Goal: Task Accomplishment & Management: Manage account settings

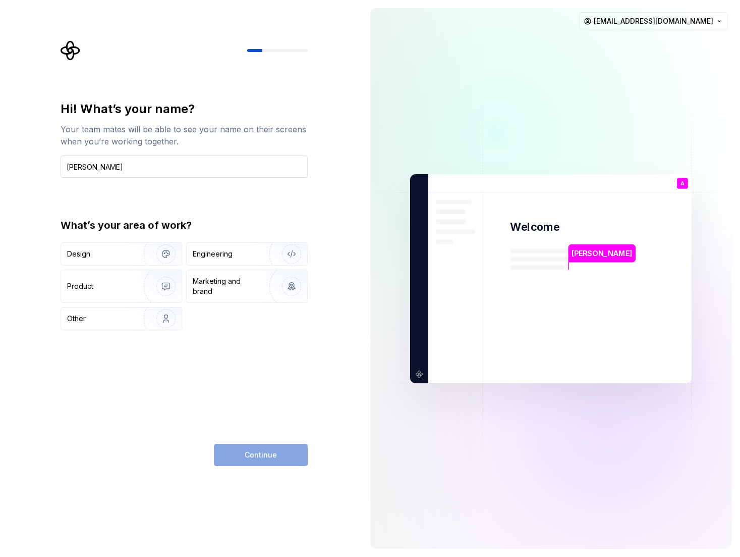
click at [119, 169] on input "[PERSON_NAME]" at bounding box center [184, 166] width 247 height 22
type input "[PERSON_NAME]"
click at [169, 258] on img "button" at bounding box center [159, 254] width 65 height 68
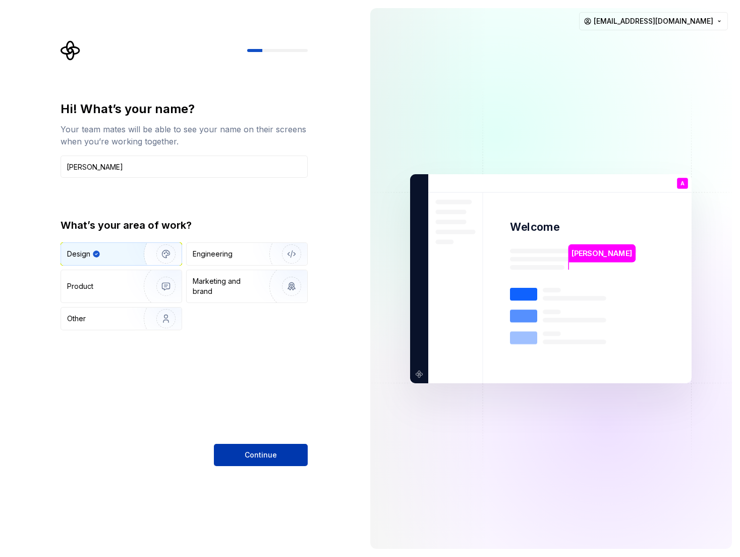
click at [253, 457] on span "Continue" at bounding box center [261, 455] width 32 height 10
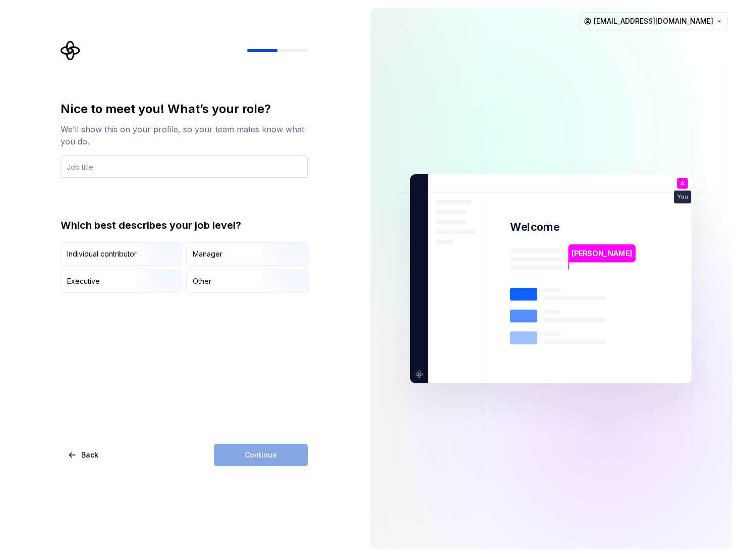
click at [106, 167] on input "text" at bounding box center [184, 166] width 247 height 22
type input "Designer"
click at [125, 259] on img "button" at bounding box center [157, 267] width 65 height 68
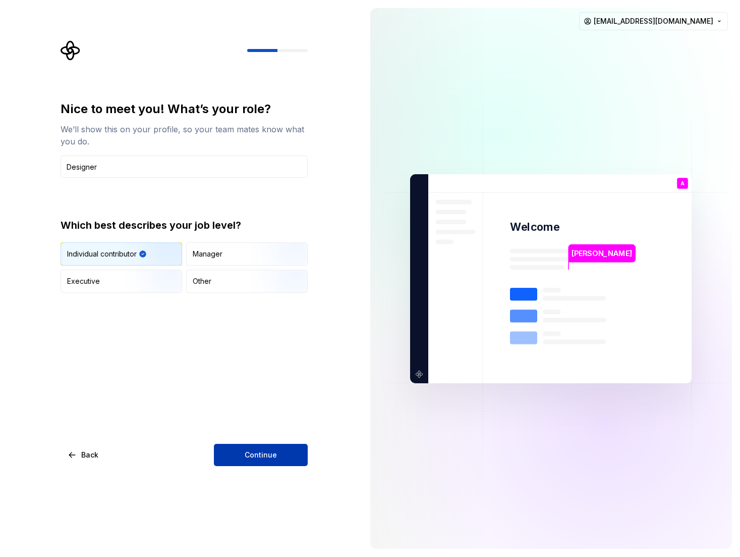
click at [254, 458] on span "Continue" at bounding box center [261, 455] width 32 height 10
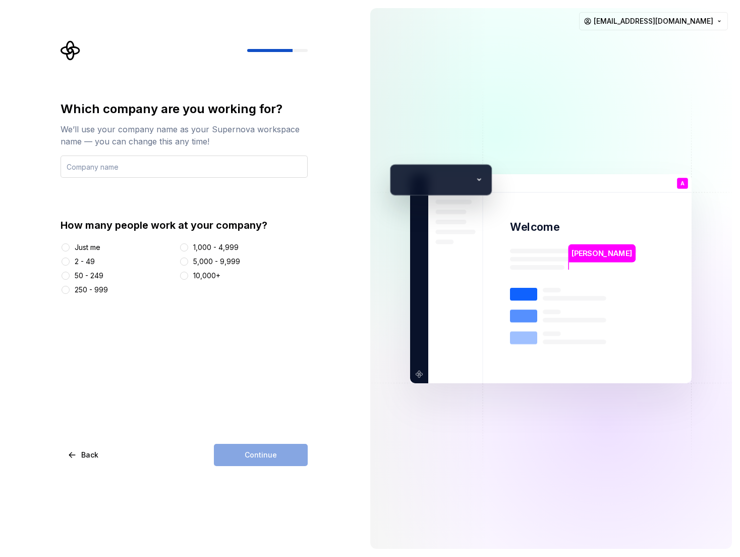
click at [164, 157] on input "text" at bounding box center [184, 166] width 247 height 22
type input "Attio"
click at [66, 274] on button "50 - 249" at bounding box center [66, 275] width 8 height 8
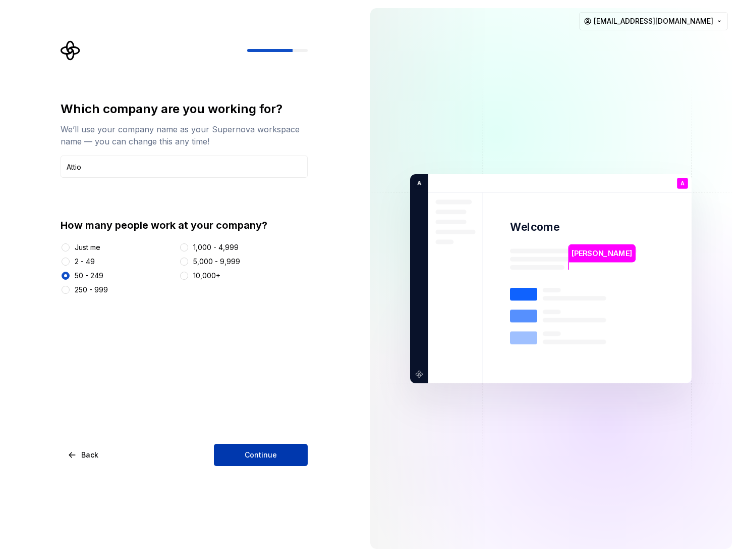
click at [232, 452] on button "Continue" at bounding box center [261, 455] width 94 height 22
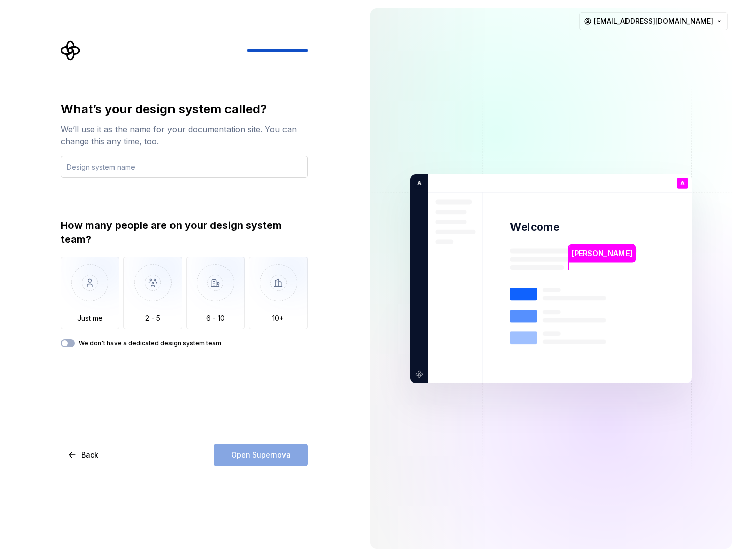
click at [94, 170] on input "text" at bounding box center [184, 166] width 247 height 22
type input "Ottia"
click at [140, 297] on img "button" at bounding box center [152, 290] width 59 height 68
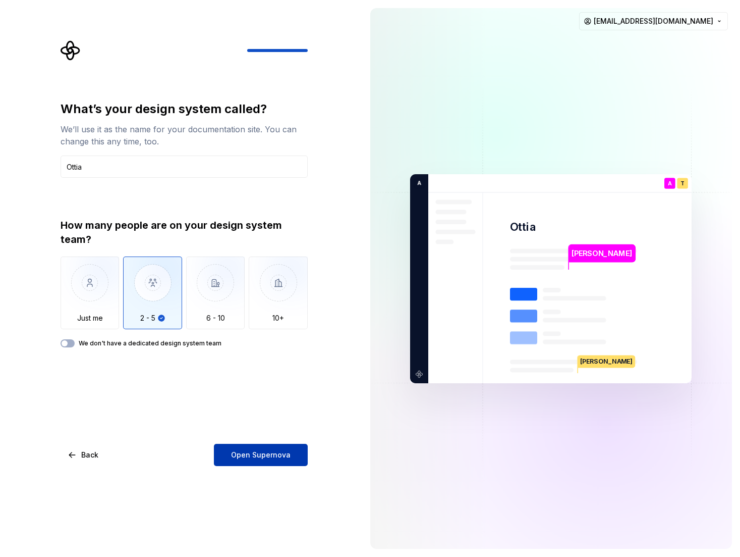
click at [245, 450] on span "Open Supernova" at bounding box center [261, 455] width 60 height 10
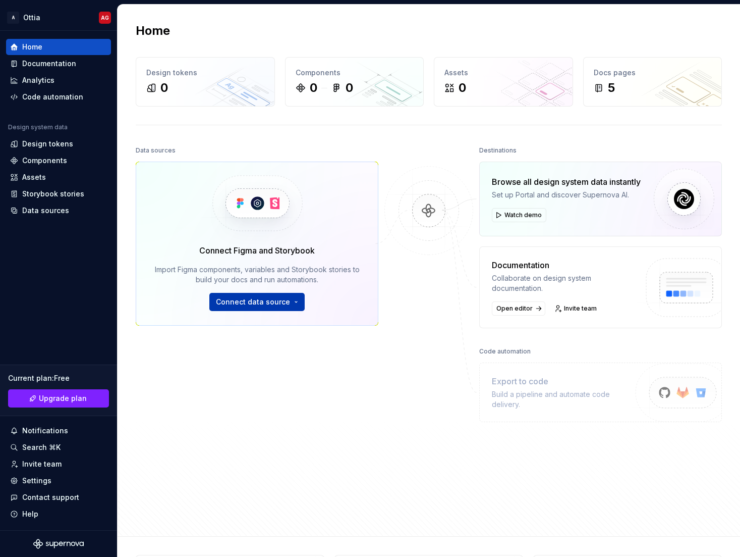
click at [251, 306] on span "Connect data source" at bounding box center [253, 302] width 74 height 10
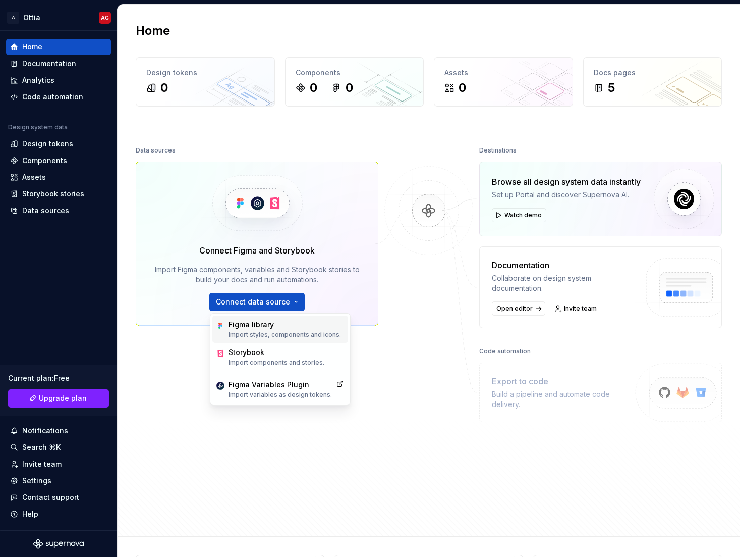
click at [249, 320] on div "Figma library" at bounding box center [285, 324] width 113 height 10
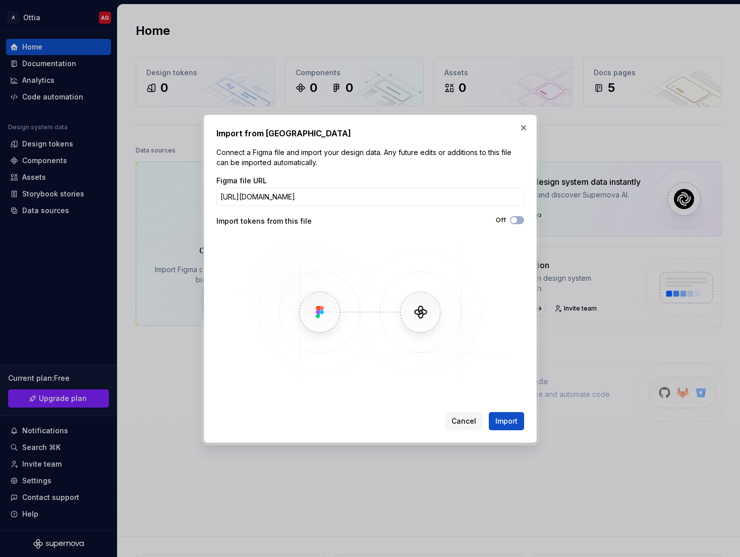
scroll to position [0, 318]
type input "[URL][DOMAIN_NAME]"
click at [503, 423] on span "Import" at bounding box center [507, 421] width 22 height 10
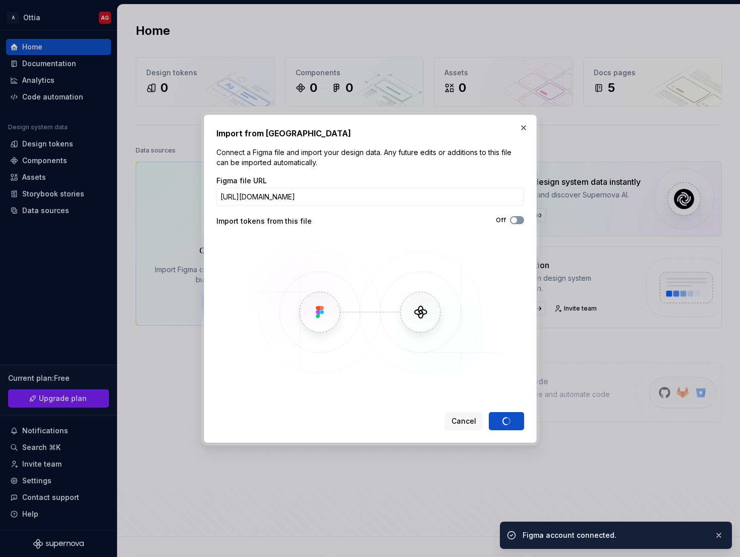
click at [513, 221] on span "button" at bounding box center [514, 220] width 6 height 6
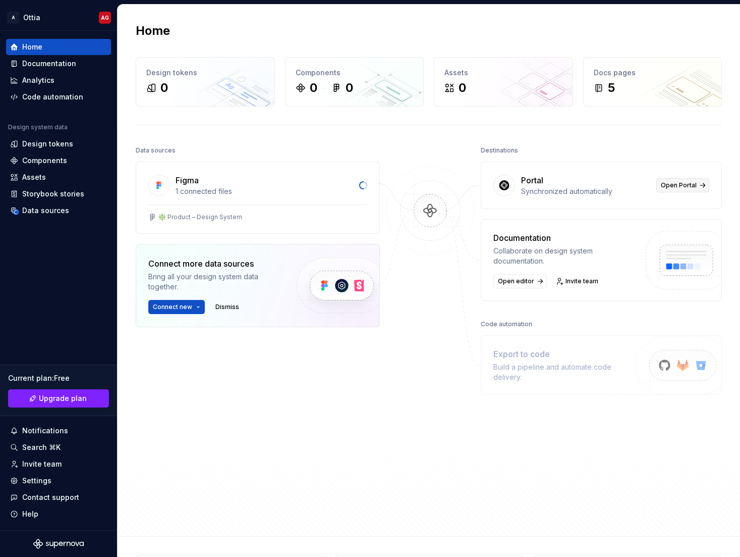
click at [664, 184] on span "Open Portal" at bounding box center [679, 185] width 36 height 8
click at [22, 62] on div "Documentation" at bounding box center [49, 64] width 54 height 10
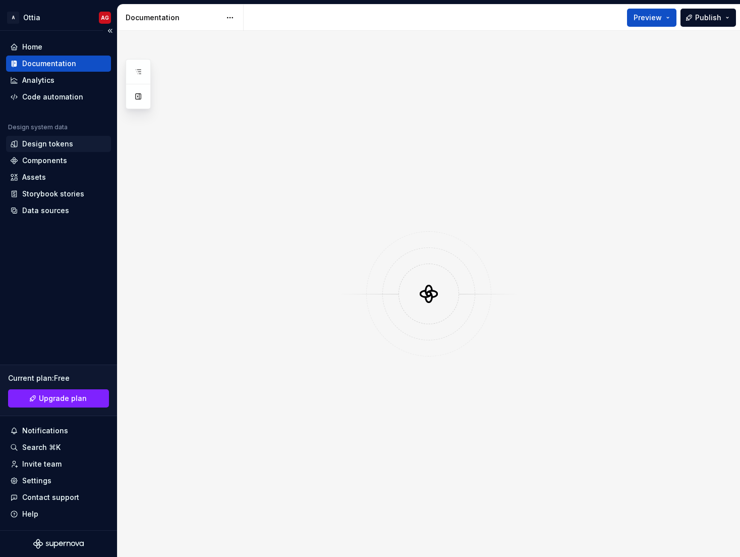
click at [24, 147] on div "Design tokens" at bounding box center [47, 144] width 51 height 10
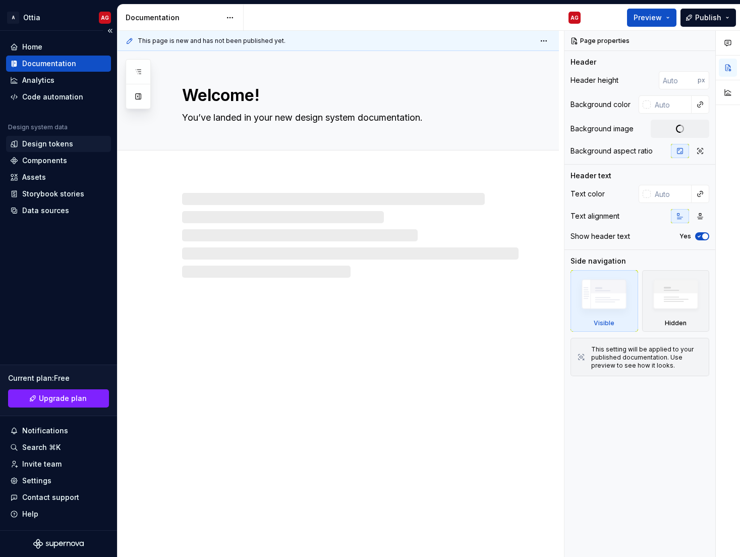
type textarea "*"
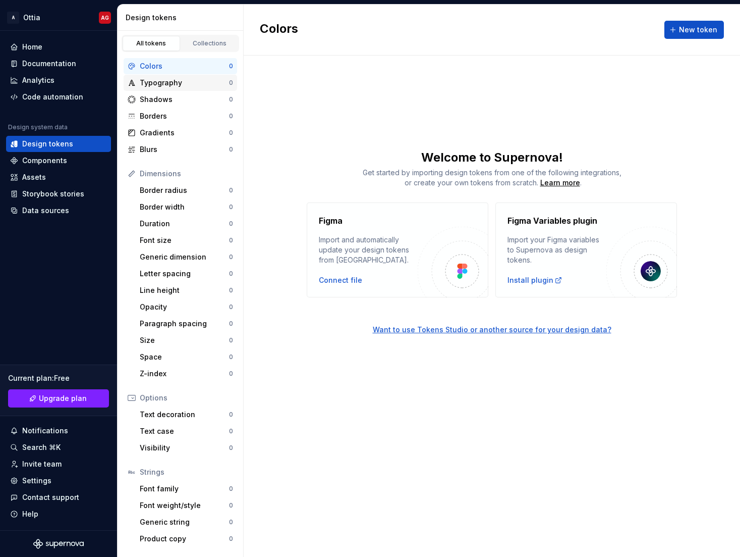
click at [162, 80] on div "Typography" at bounding box center [184, 83] width 89 height 10
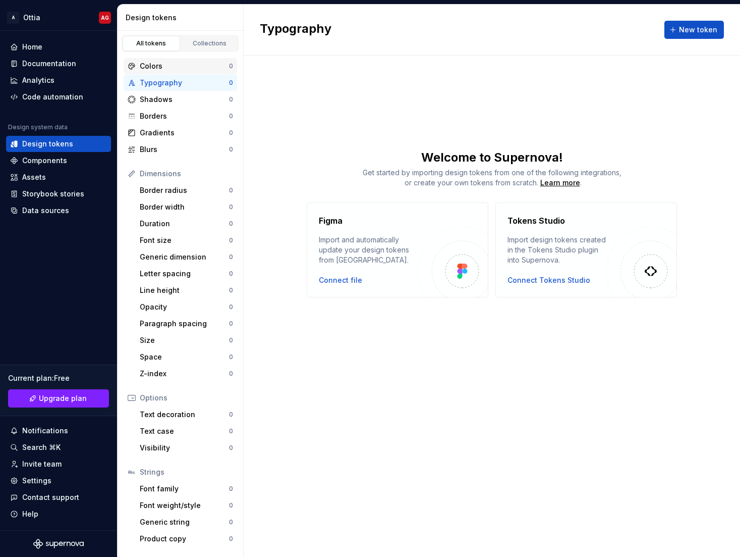
click at [158, 62] on div "Colors" at bounding box center [184, 66] width 89 height 10
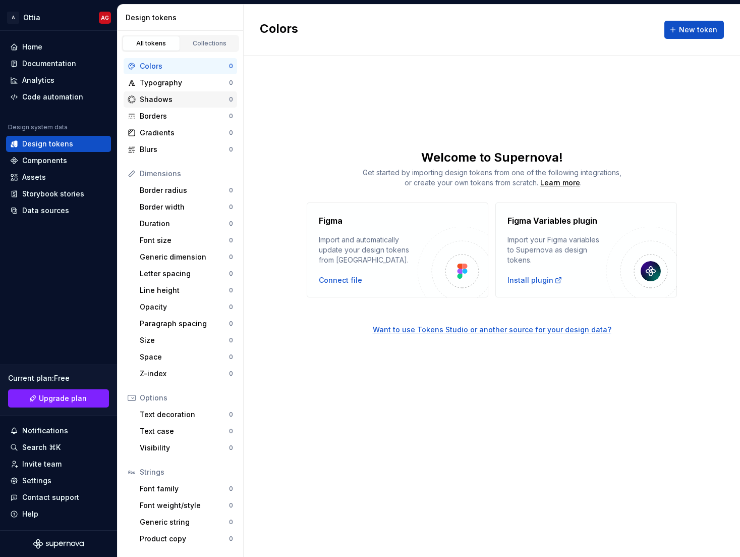
click at [151, 98] on div "Shadows" at bounding box center [184, 99] width 89 height 10
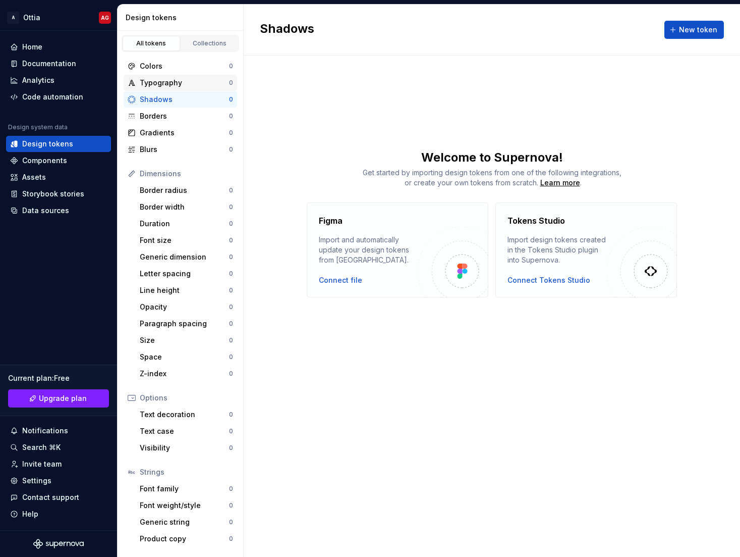
click at [154, 83] on div "Typography" at bounding box center [184, 83] width 89 height 10
click at [328, 283] on div "Connect file" at bounding box center [340, 280] width 43 height 10
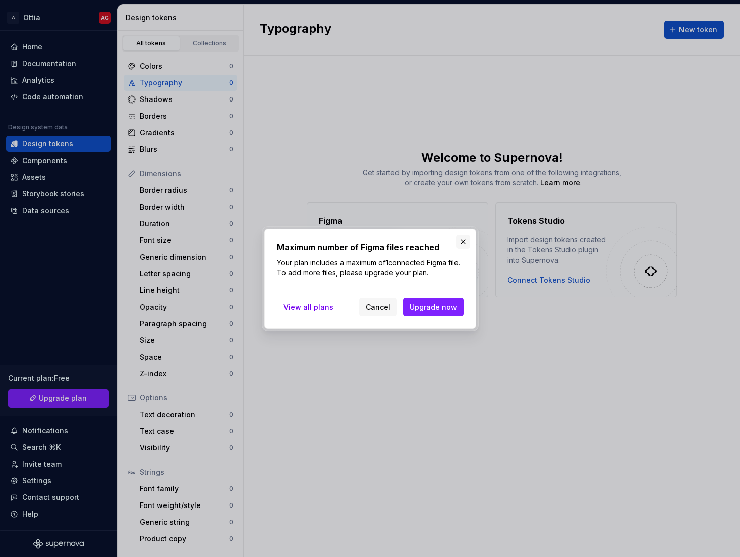
click at [462, 240] on button "button" at bounding box center [463, 242] width 14 height 14
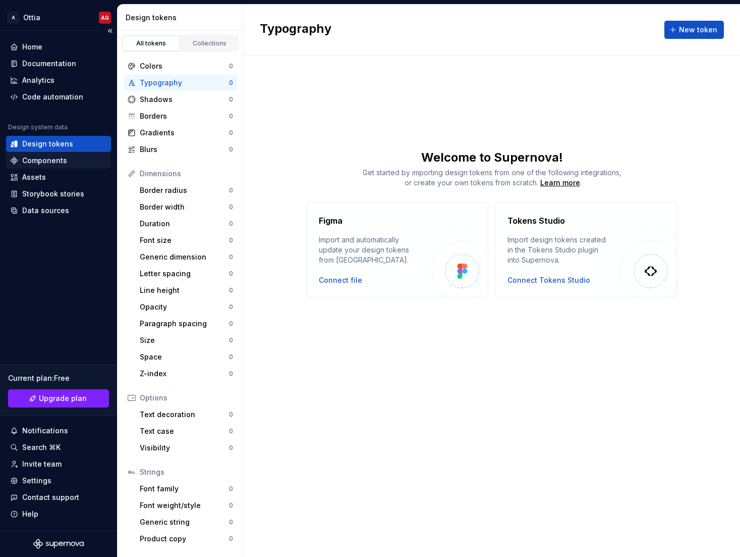
click at [23, 160] on div "Components" at bounding box center [44, 160] width 45 height 10
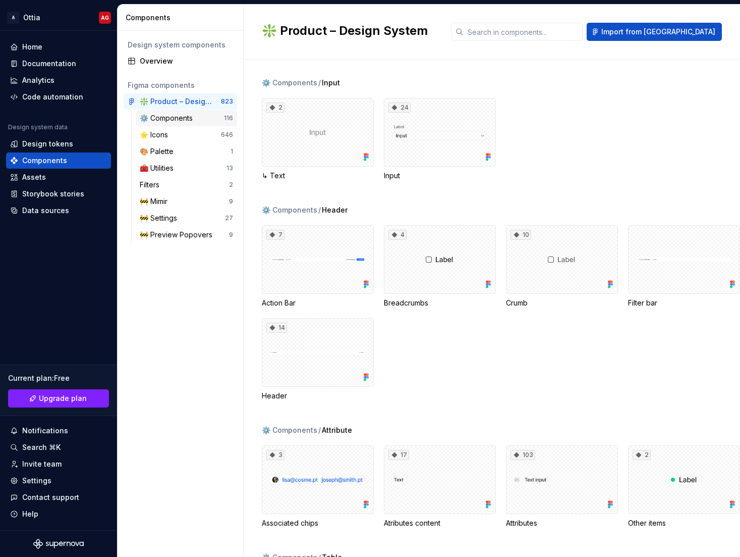
click at [160, 117] on div "⚙️ Components" at bounding box center [168, 118] width 57 height 10
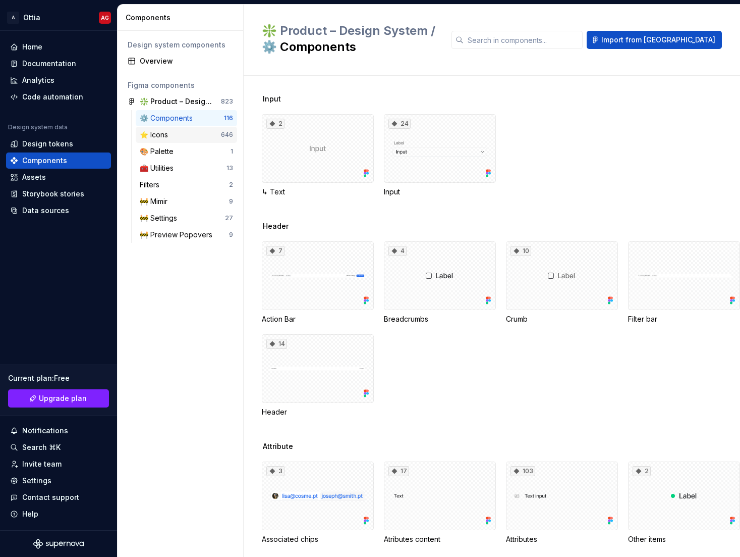
click at [164, 133] on div "⭐️ Icons" at bounding box center [156, 135] width 32 height 10
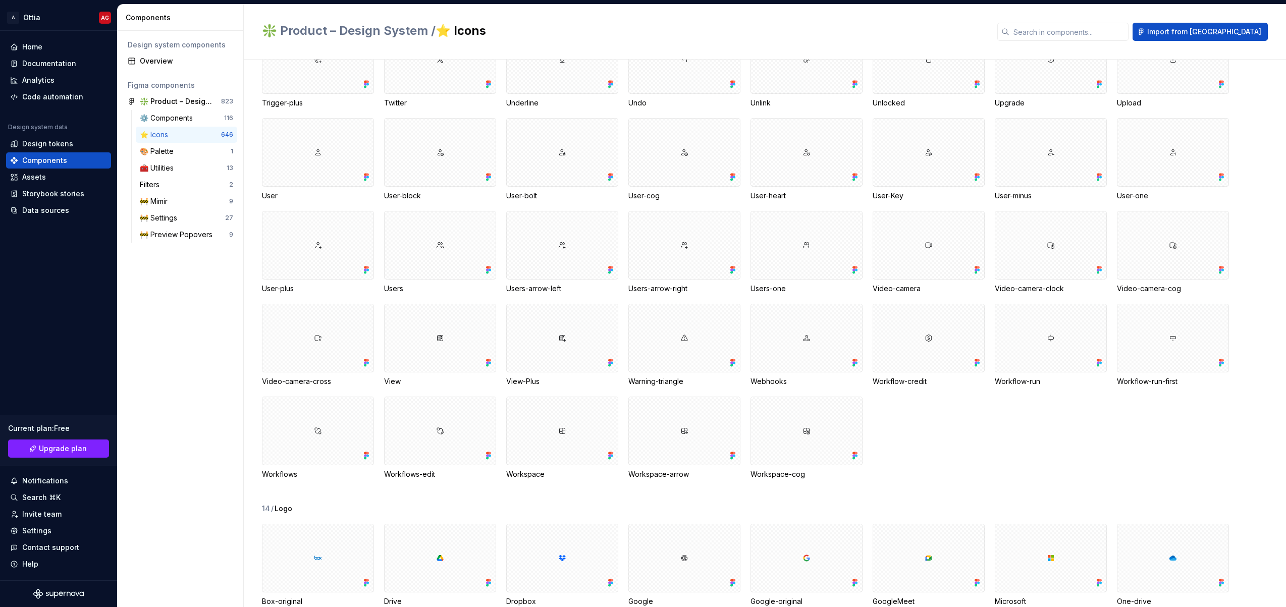
scroll to position [6983, 0]
click at [34, 174] on div "Assets" at bounding box center [34, 177] width 24 height 10
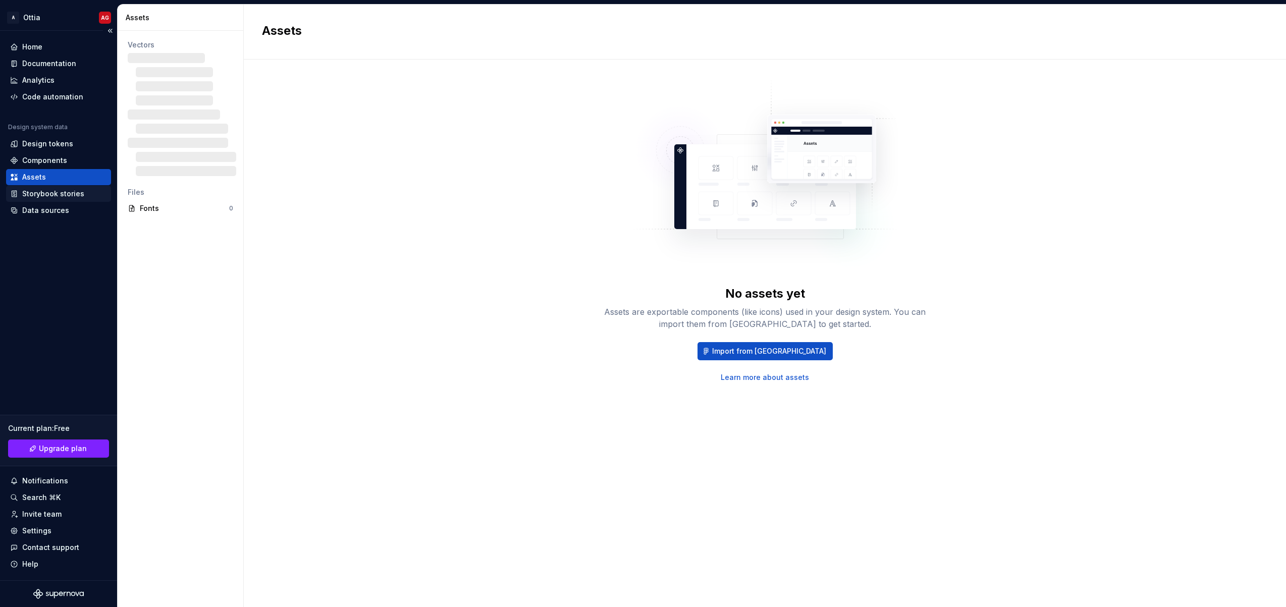
click at [38, 196] on div "Storybook stories" at bounding box center [53, 194] width 62 height 10
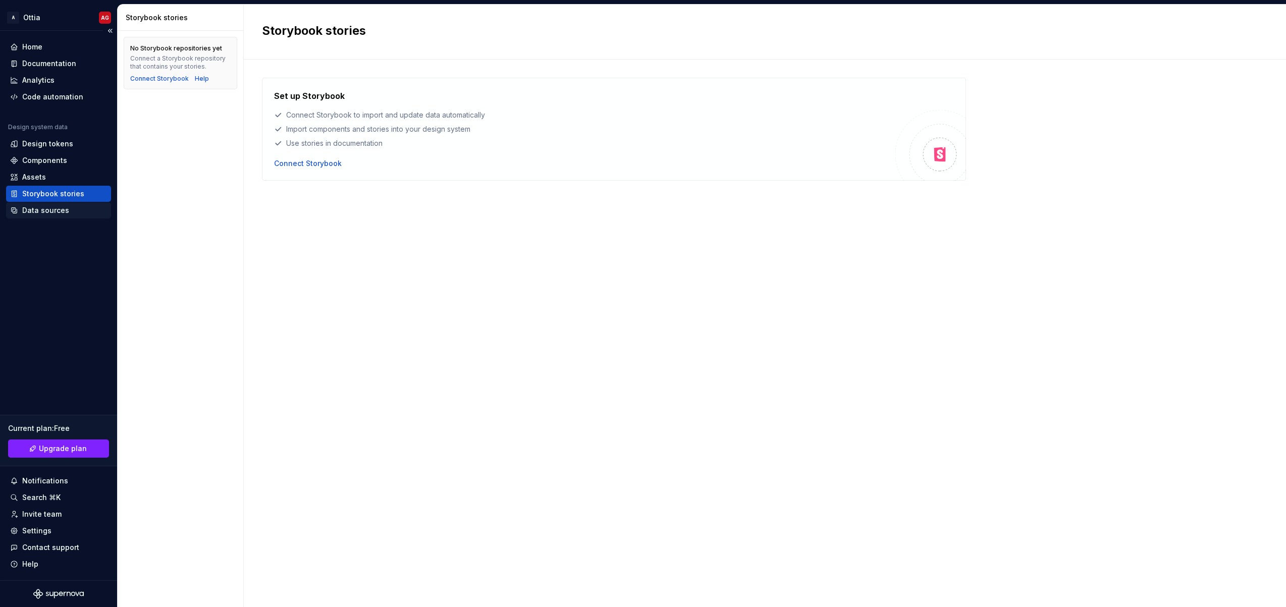
click at [39, 208] on div "Data sources" at bounding box center [45, 210] width 47 height 10
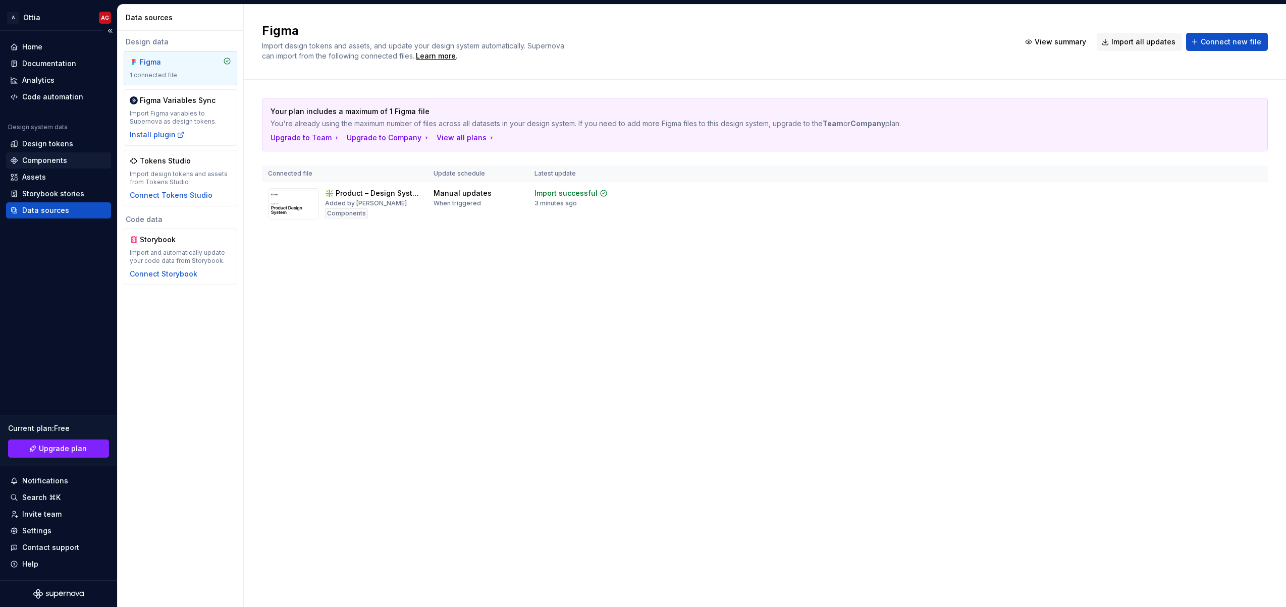
click at [38, 161] on div "Components" at bounding box center [44, 160] width 45 height 10
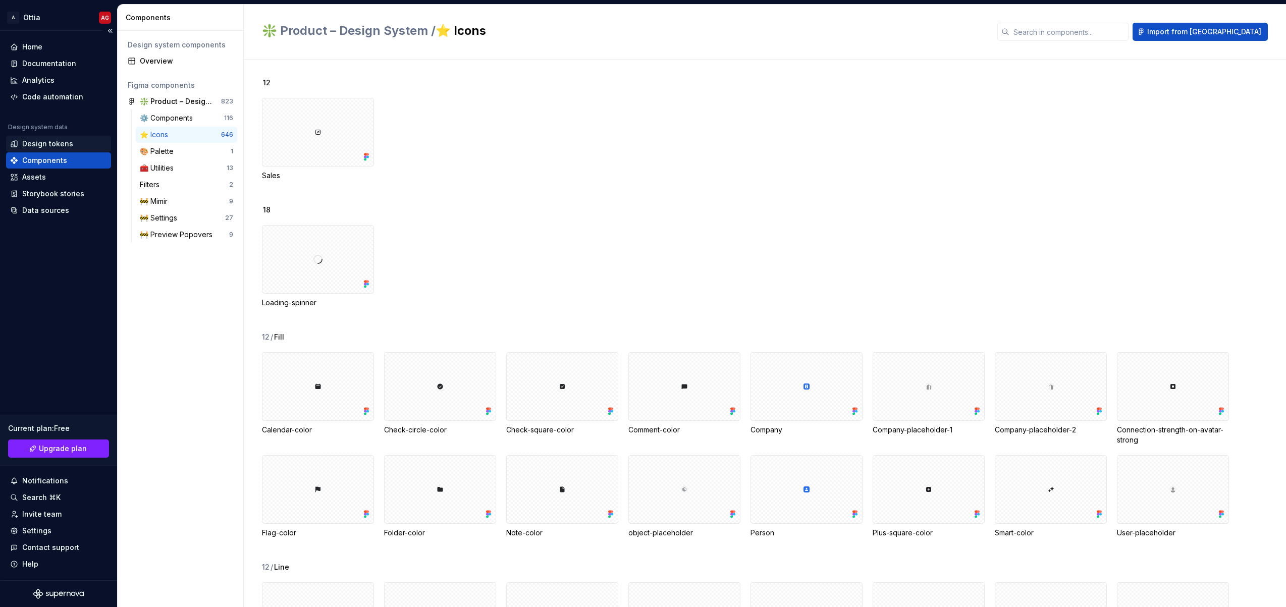
click at [34, 143] on div "Design tokens" at bounding box center [47, 144] width 51 height 10
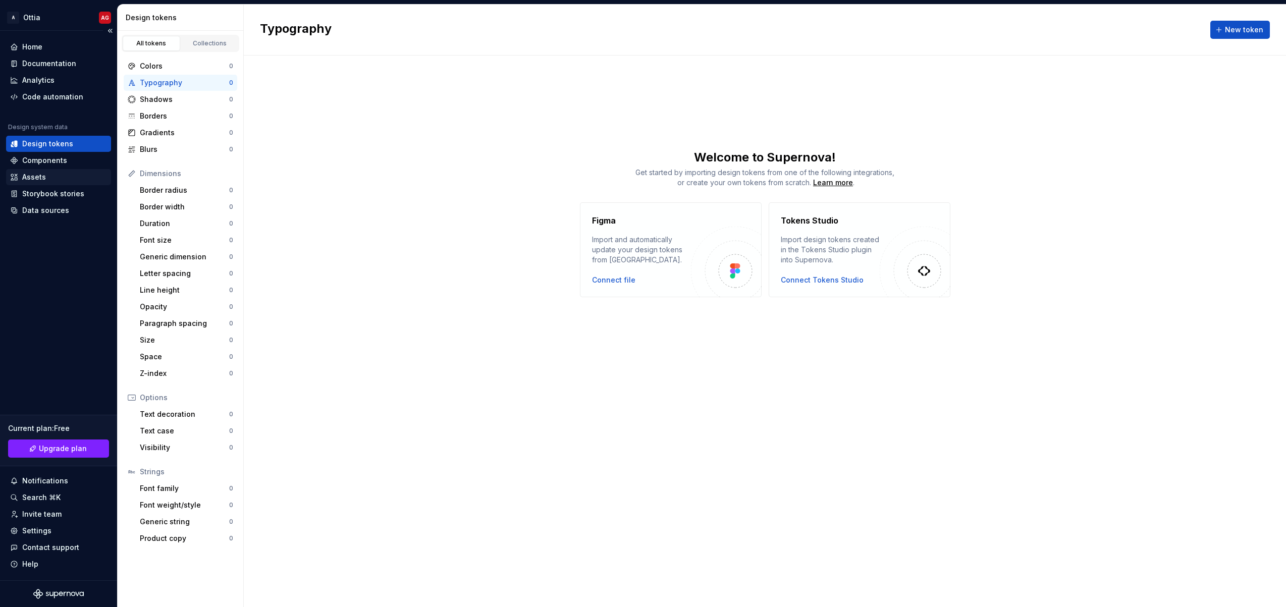
click at [42, 173] on div "Assets" at bounding box center [34, 177] width 24 height 10
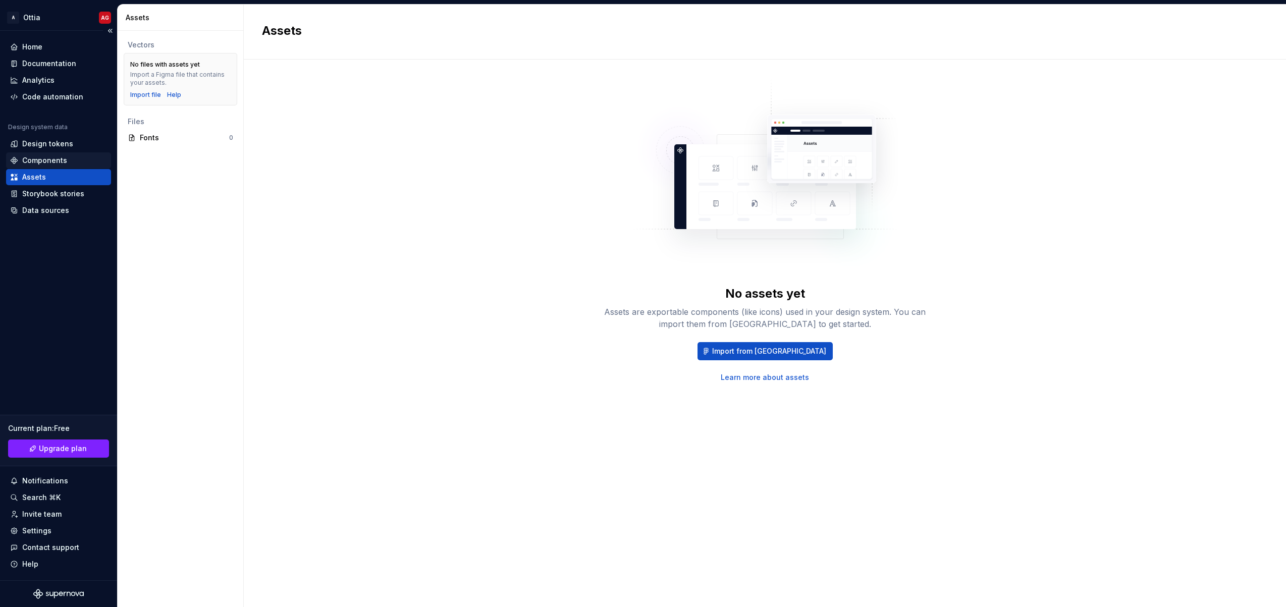
click at [43, 158] on div "Components" at bounding box center [44, 160] width 45 height 10
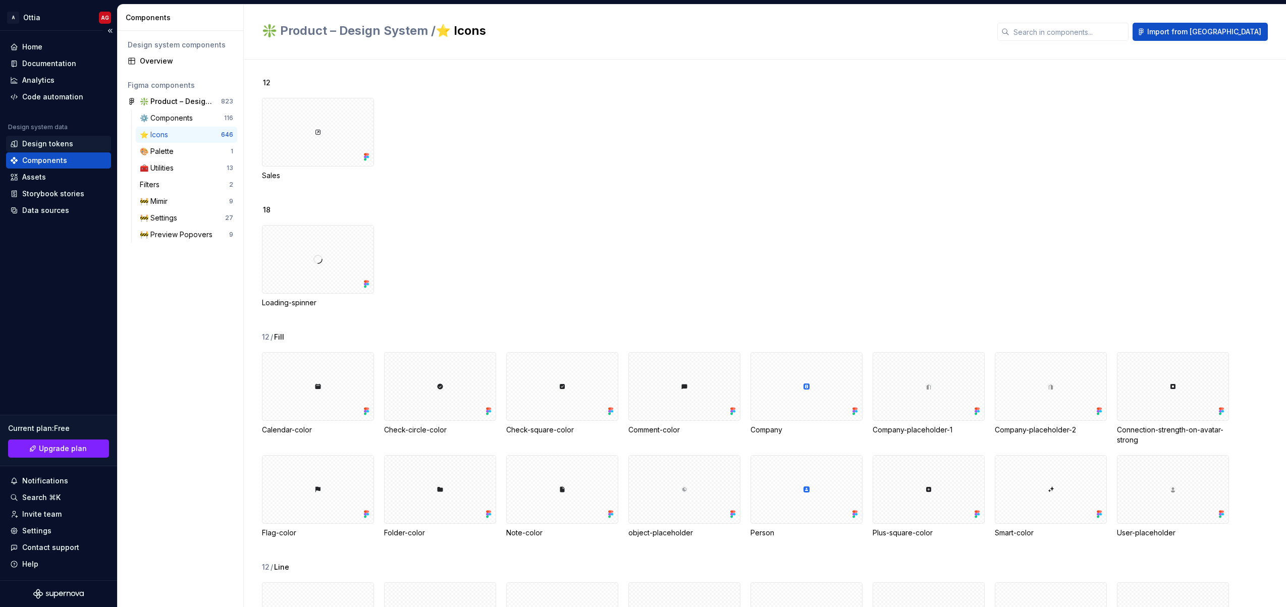
click at [45, 140] on div "Design tokens" at bounding box center [47, 144] width 51 height 10
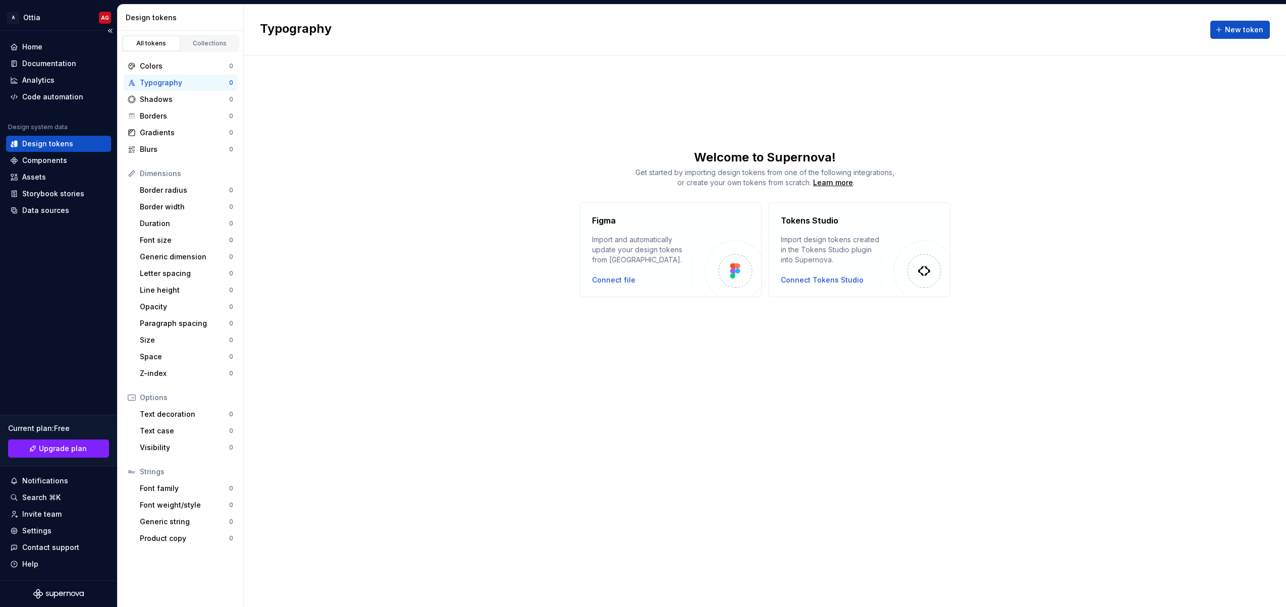
click at [93, 273] on div "Home Documentation Analytics Code automation Design system data Design tokens C…" at bounding box center [58, 305] width 117 height 549
click at [40, 49] on div "Home" at bounding box center [32, 47] width 20 height 10
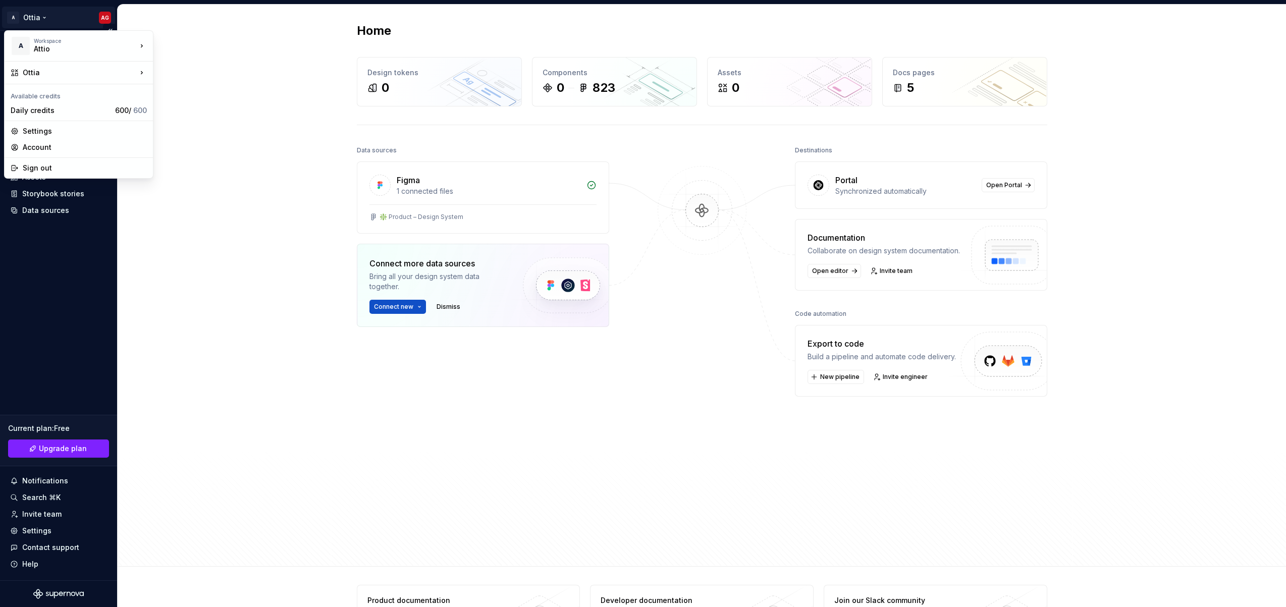
click at [39, 17] on html "A Ottia AG Home Documentation Analytics Code automation Design system data Desi…" at bounding box center [643, 303] width 1286 height 607
click at [42, 146] on div "Account" at bounding box center [85, 147] width 124 height 10
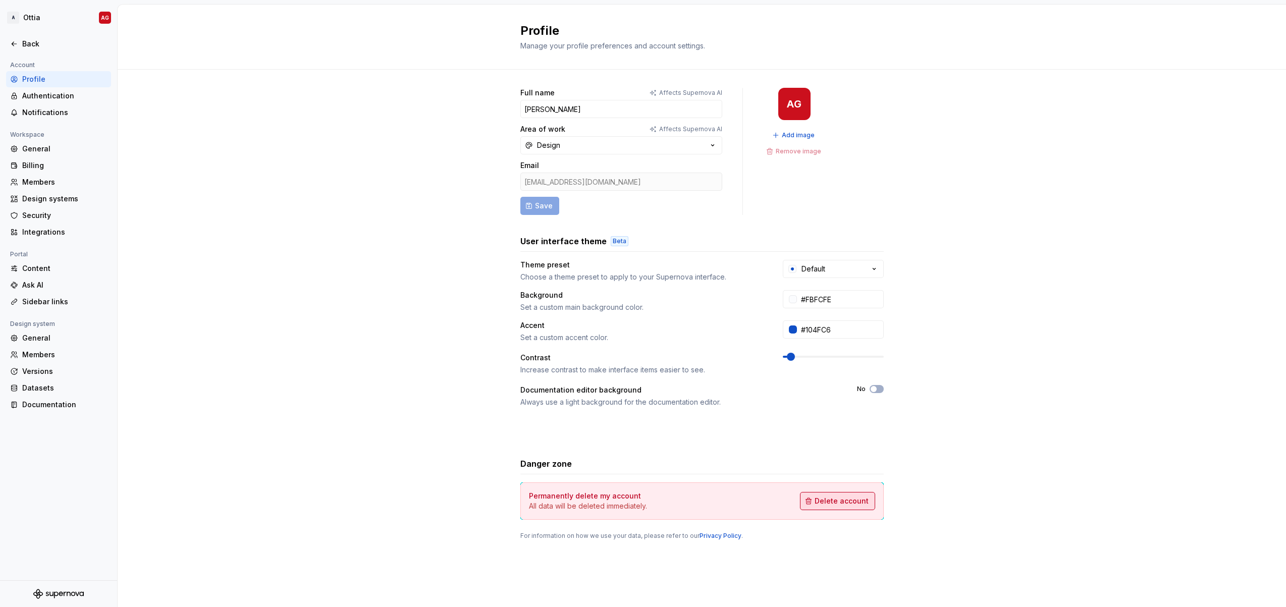
click at [740, 504] on span "Delete account" at bounding box center [841, 501] width 54 height 10
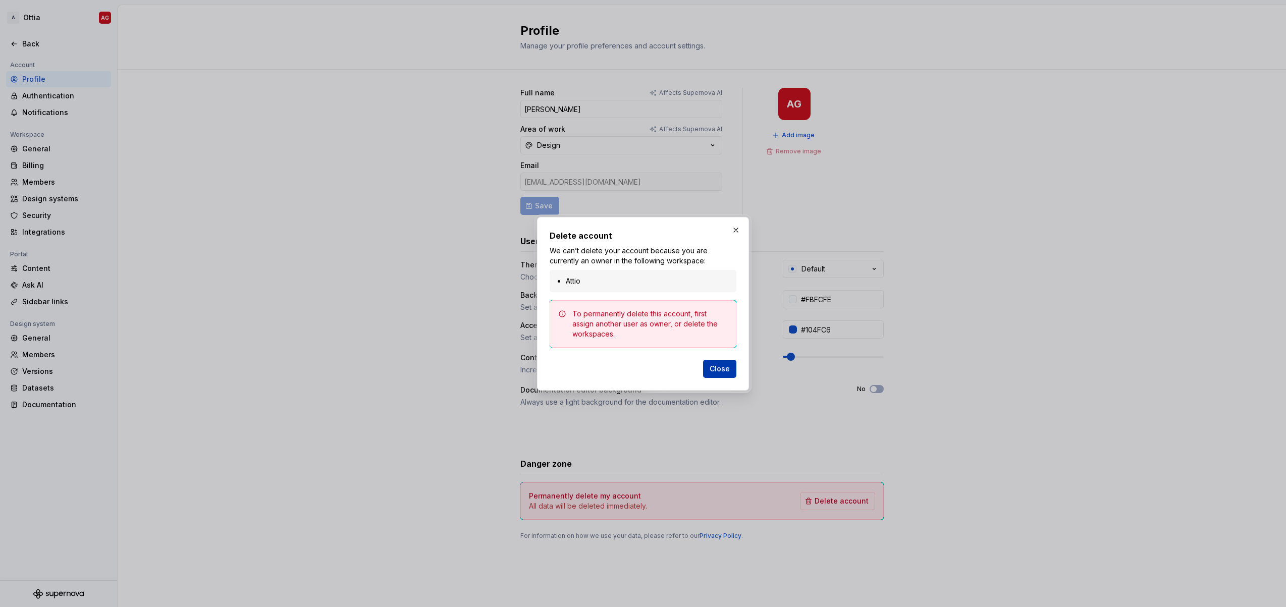
click at [715, 374] on button "Close" at bounding box center [719, 369] width 33 height 18
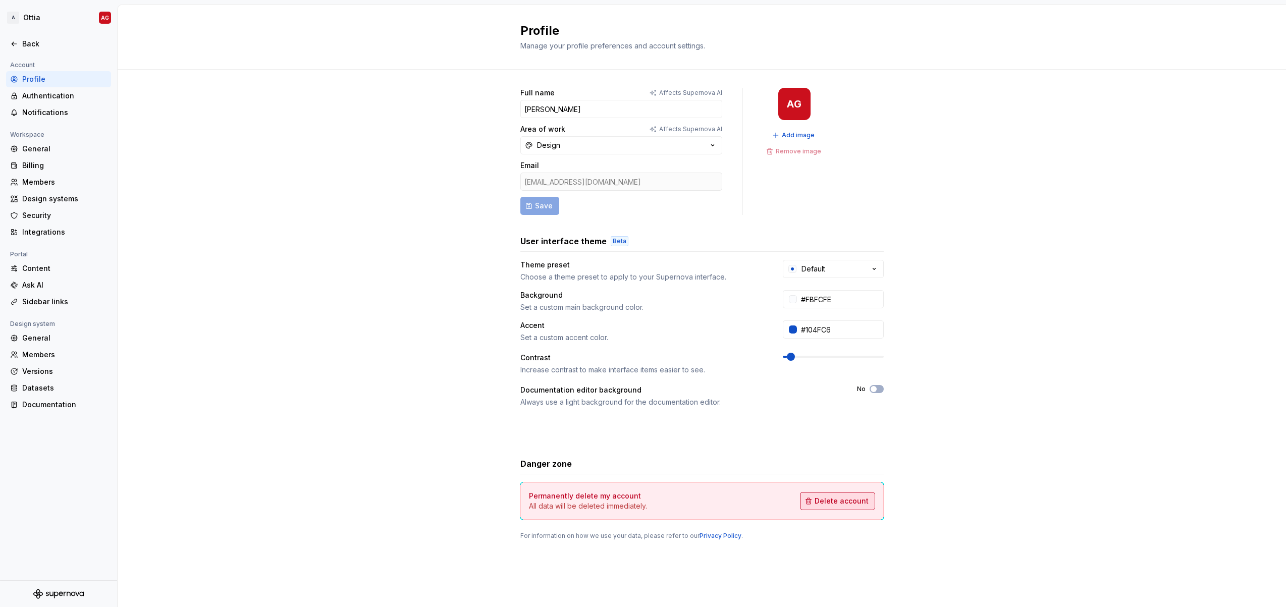
click at [740, 498] on span "Delete account" at bounding box center [841, 501] width 54 height 10
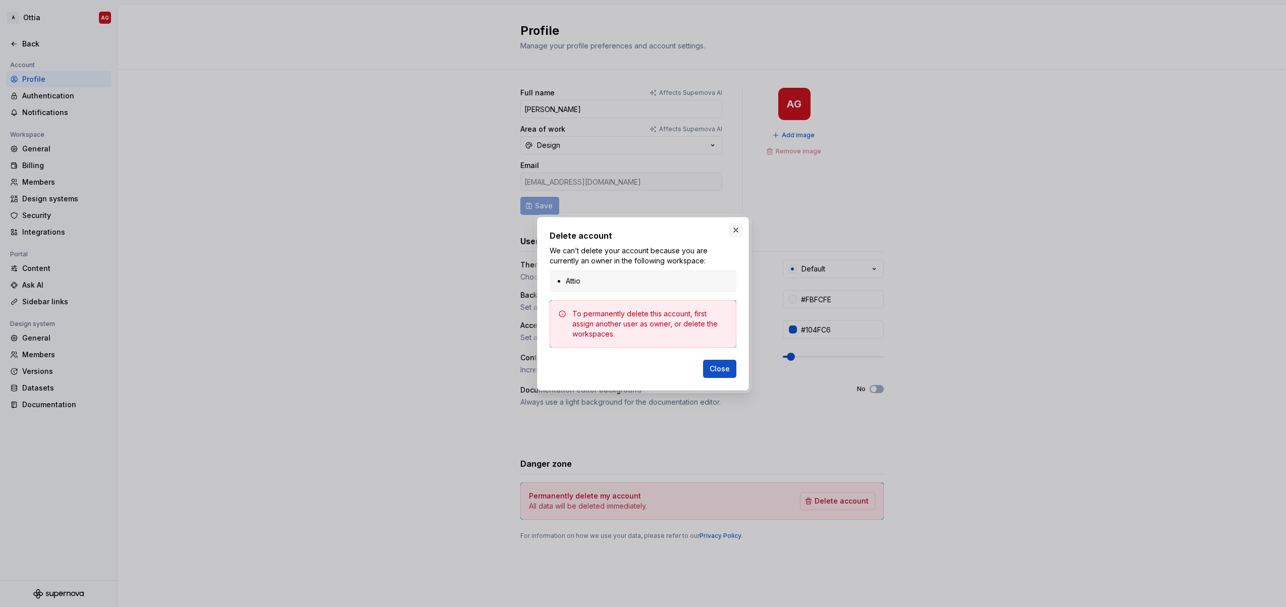
click at [736, 232] on button "button" at bounding box center [736, 230] width 14 height 14
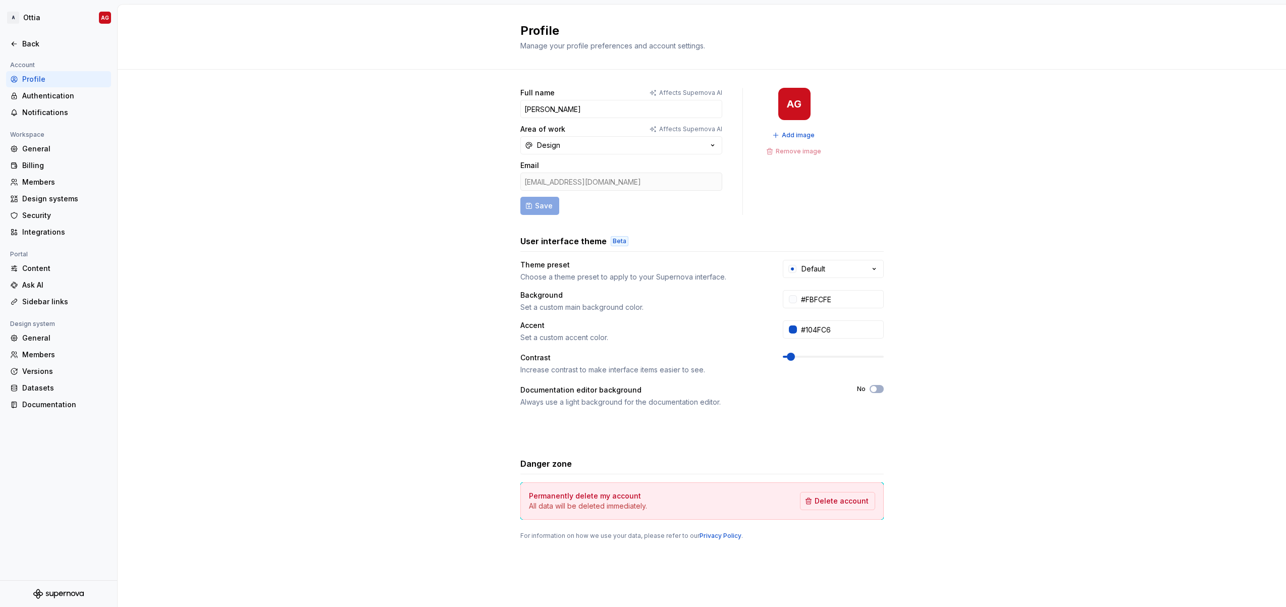
click at [224, 133] on div "Full name Affects Supernova AI [PERSON_NAME] Area of work Affects Supernova AI …" at bounding box center [702, 324] width 1168 height 509
click at [26, 17] on html "A Ottia AG Back Account Profile Authentication Notifications Workspace General …" at bounding box center [643, 303] width 1286 height 607
click at [189, 45] on div "Attio" at bounding box center [203, 44] width 66 height 10
click at [740, 507] on button "Delete account" at bounding box center [837, 501] width 75 height 18
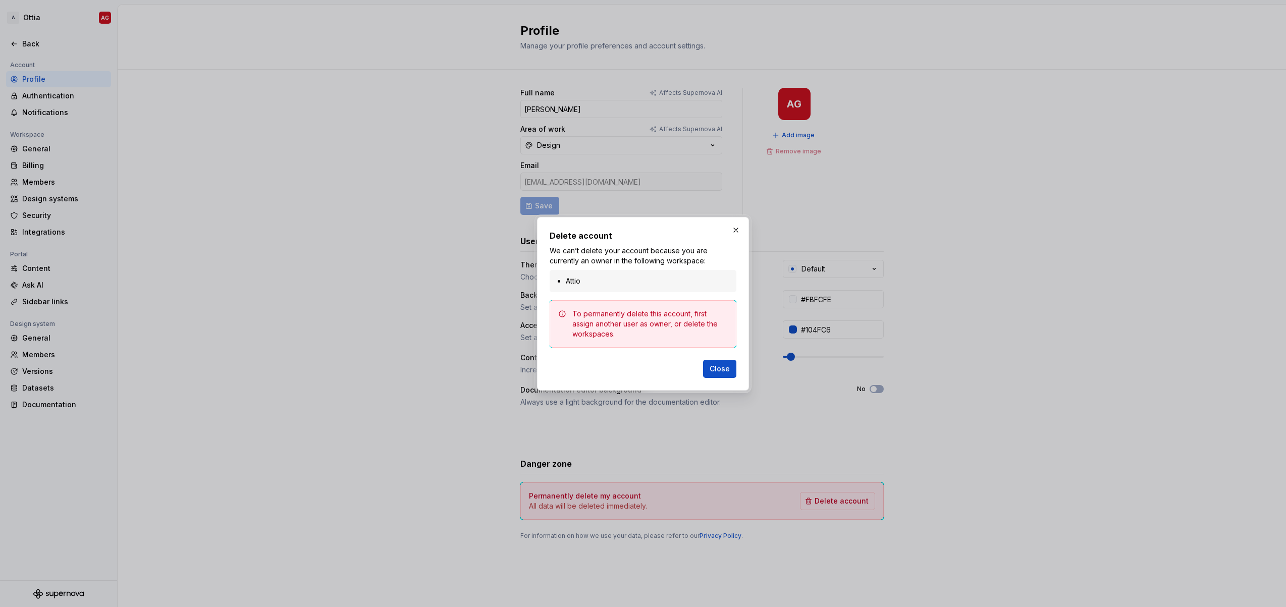
click at [567, 283] on li "Attio" at bounding box center [648, 281] width 164 height 10
click at [736, 232] on button "button" at bounding box center [736, 230] width 14 height 14
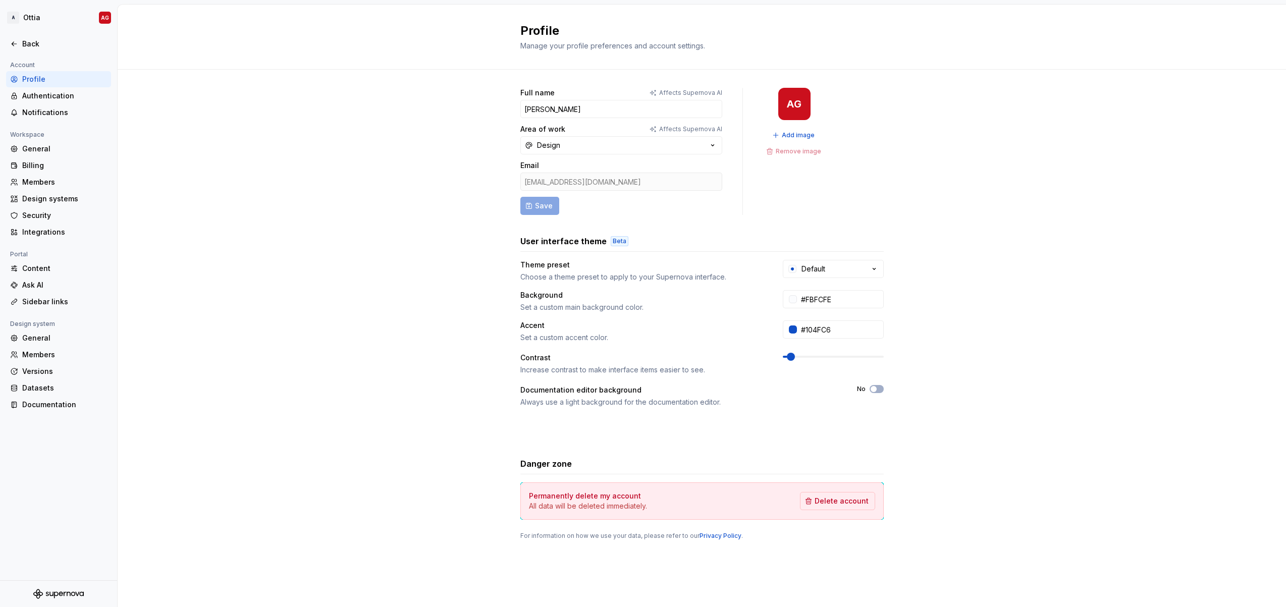
click at [345, 235] on div "Full name Affects Supernova AI [PERSON_NAME] Area of work Affects Supernova AI …" at bounding box center [702, 324] width 1168 height 509
click at [35, 144] on div "General" at bounding box center [64, 149] width 85 height 10
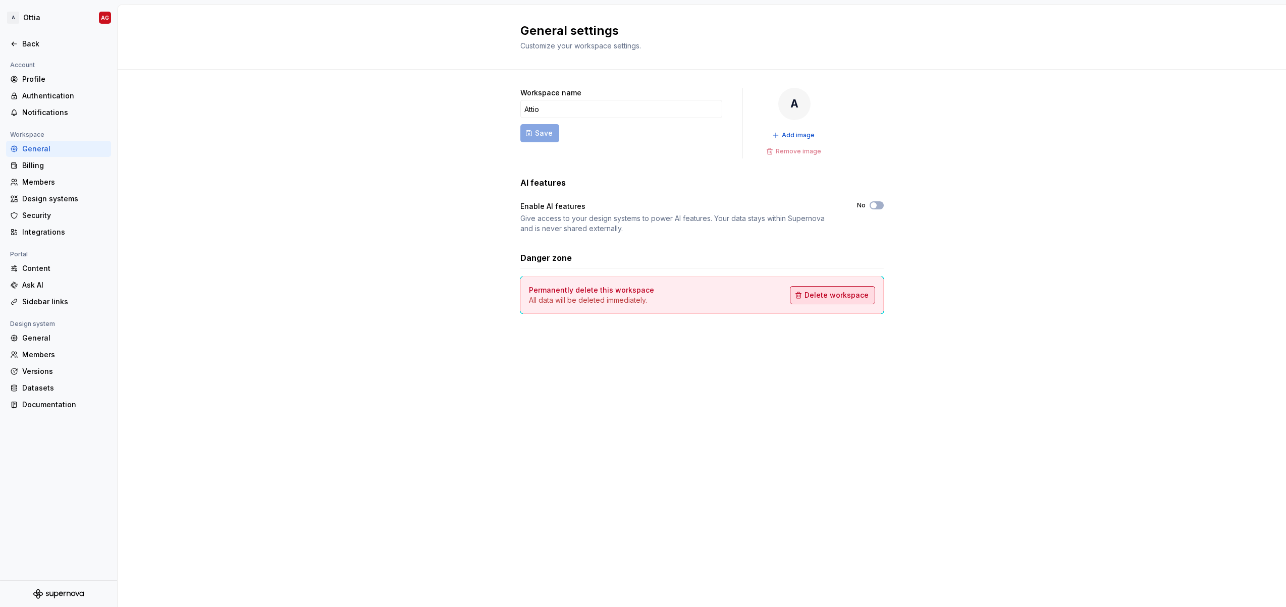
click at [740, 293] on span "Delete workspace" at bounding box center [836, 295] width 64 height 10
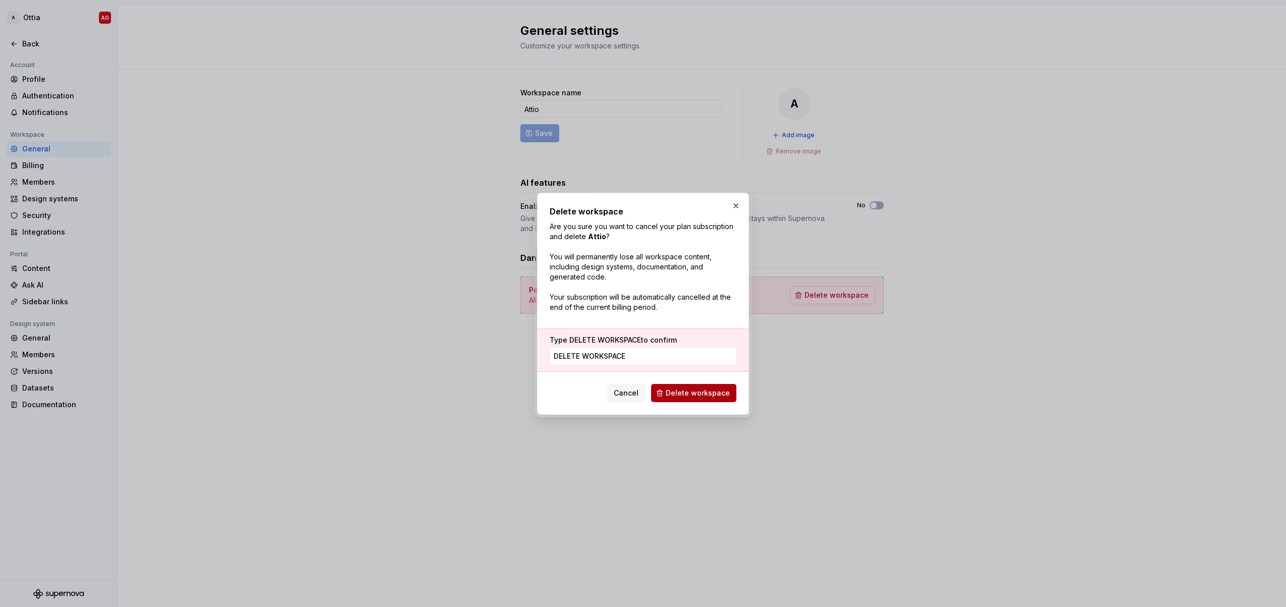
type input "DELETE WORKSPACE"
click at [702, 395] on span "Delete workspace" at bounding box center [698, 393] width 64 height 10
